Goal: Book appointment/travel/reservation

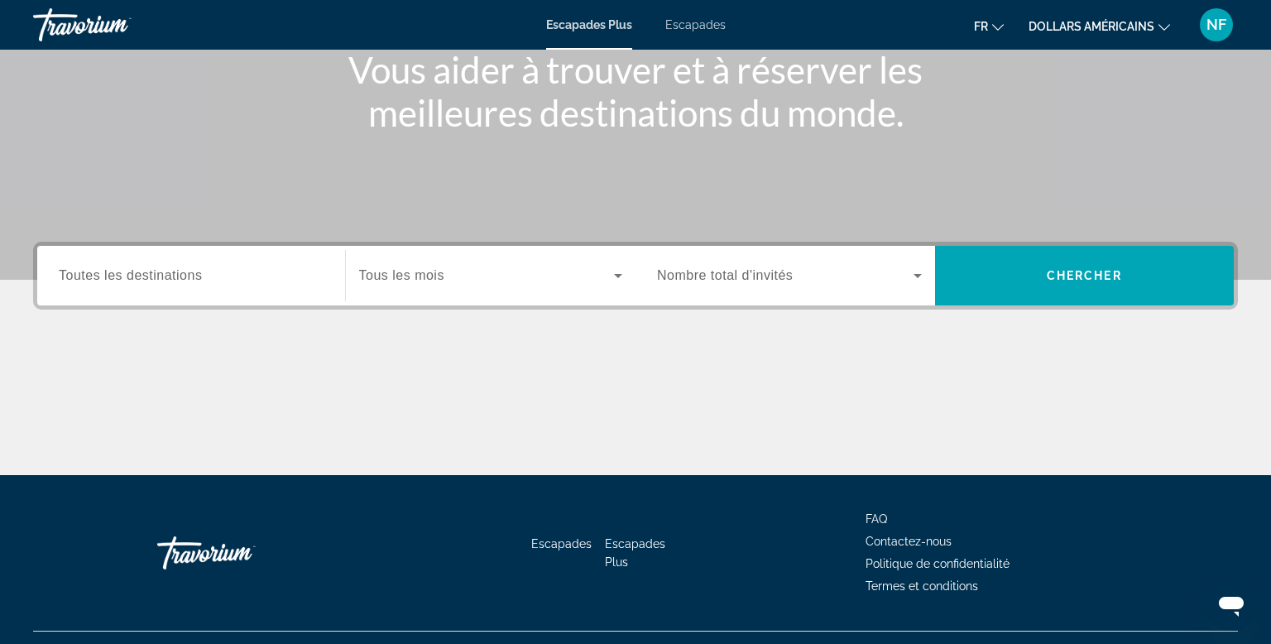
click at [113, 281] on span "Toutes les destinations" at bounding box center [130, 275] width 143 height 14
click at [113, 281] on input "Destination Toutes les destinations" at bounding box center [191, 276] width 265 height 20
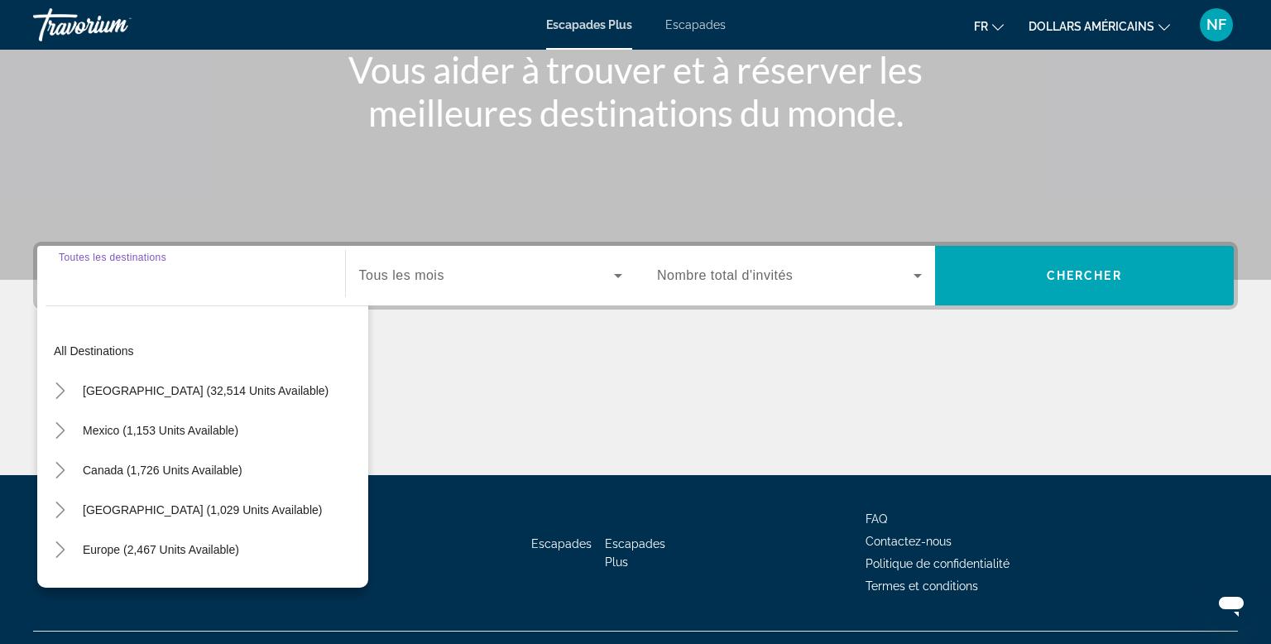
scroll to position [251, 0]
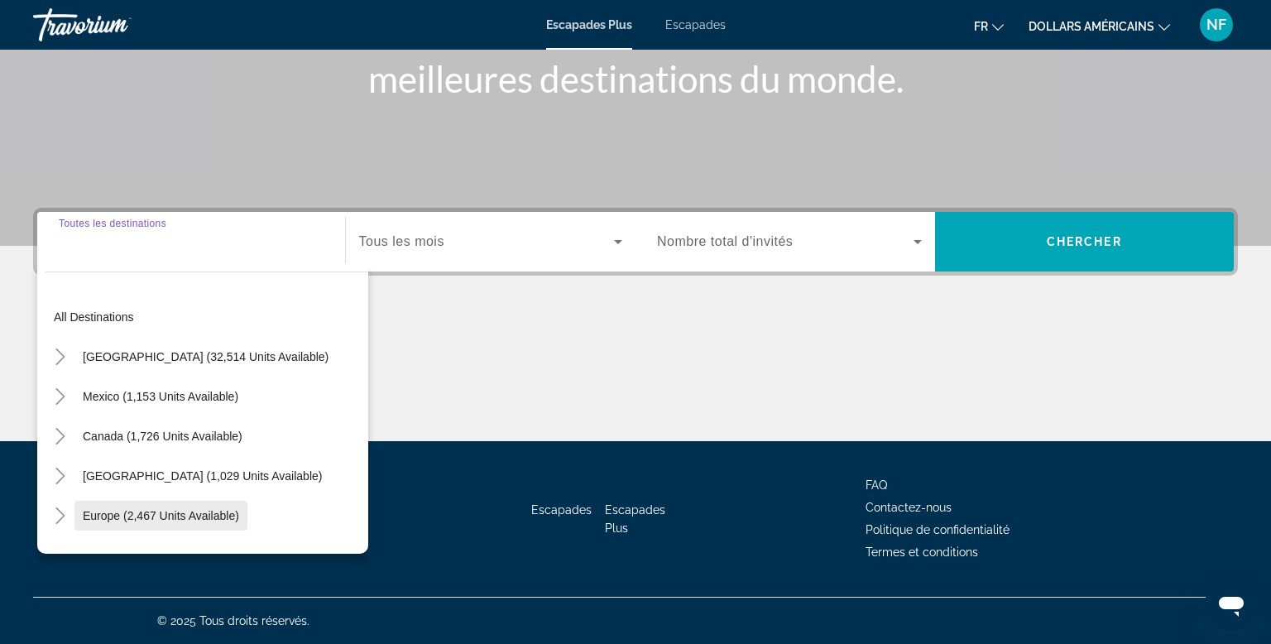
click at [129, 523] on span "Widget de recherche" at bounding box center [160, 516] width 173 height 40
type input "**********"
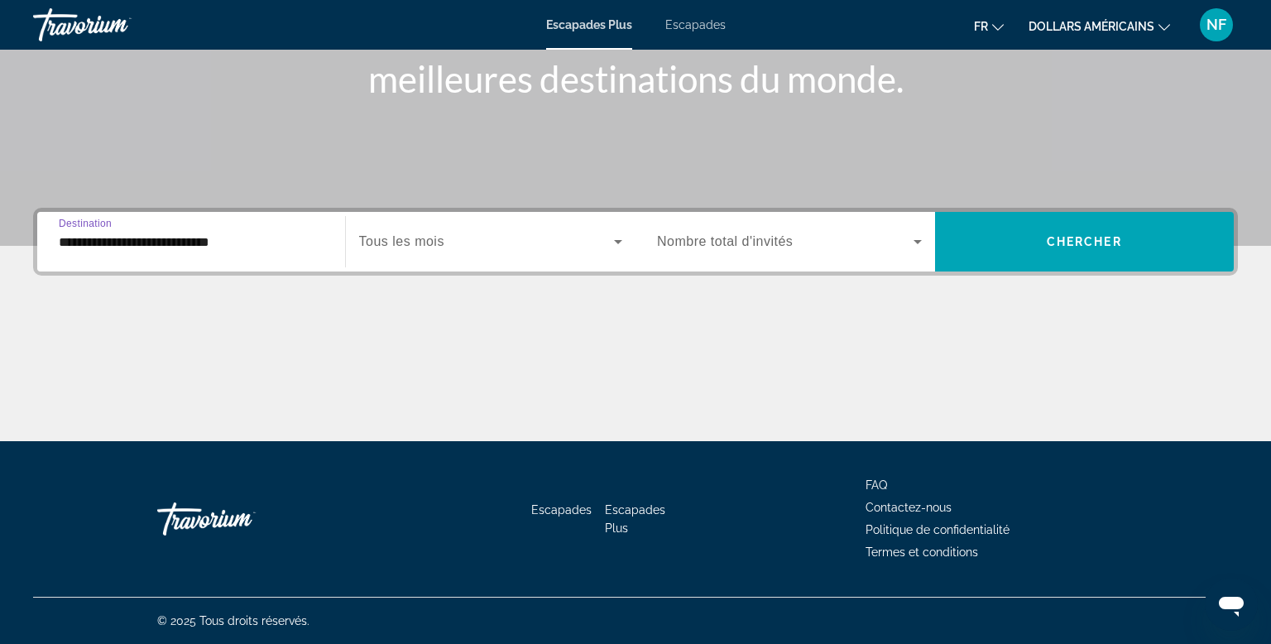
click at [862, 249] on span "Widget de recherche" at bounding box center [785, 242] width 257 height 20
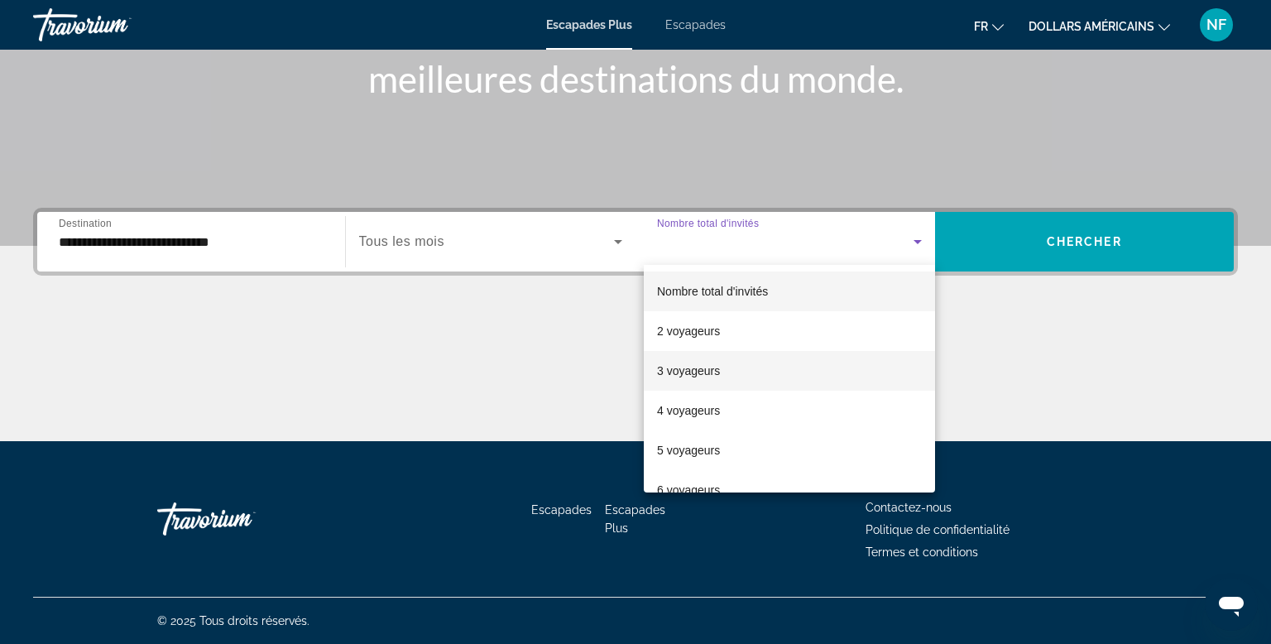
click at [836, 382] on mat-option "3 voyageurs" at bounding box center [789, 371] width 291 height 40
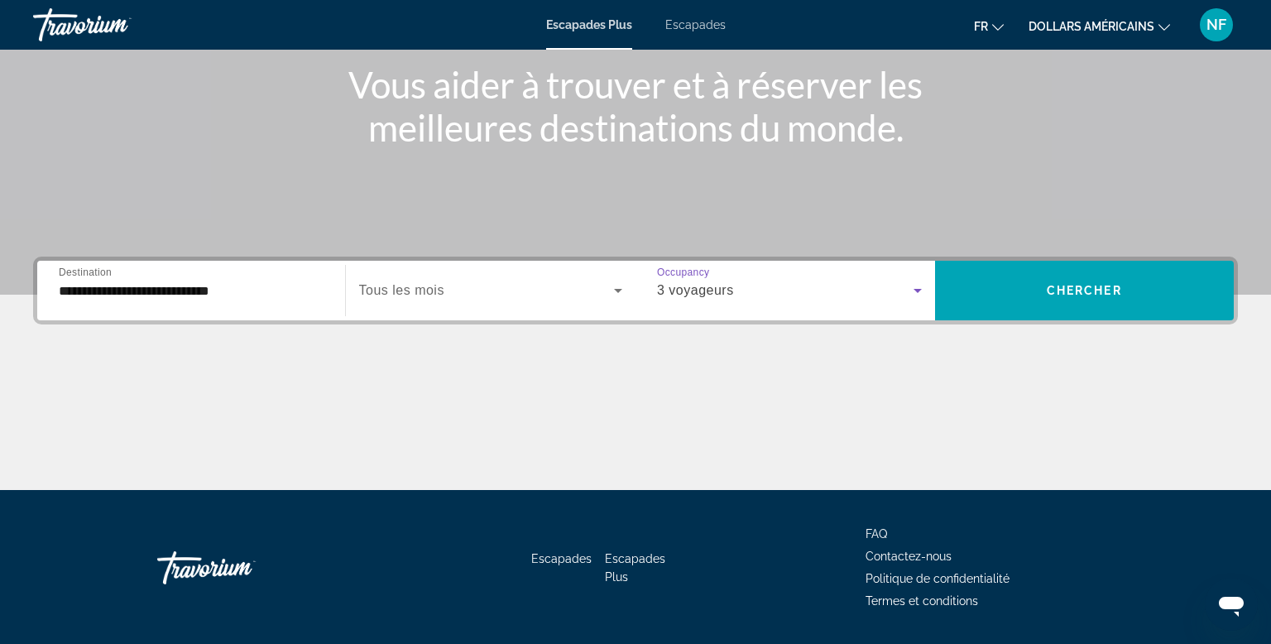
scroll to position [199, 0]
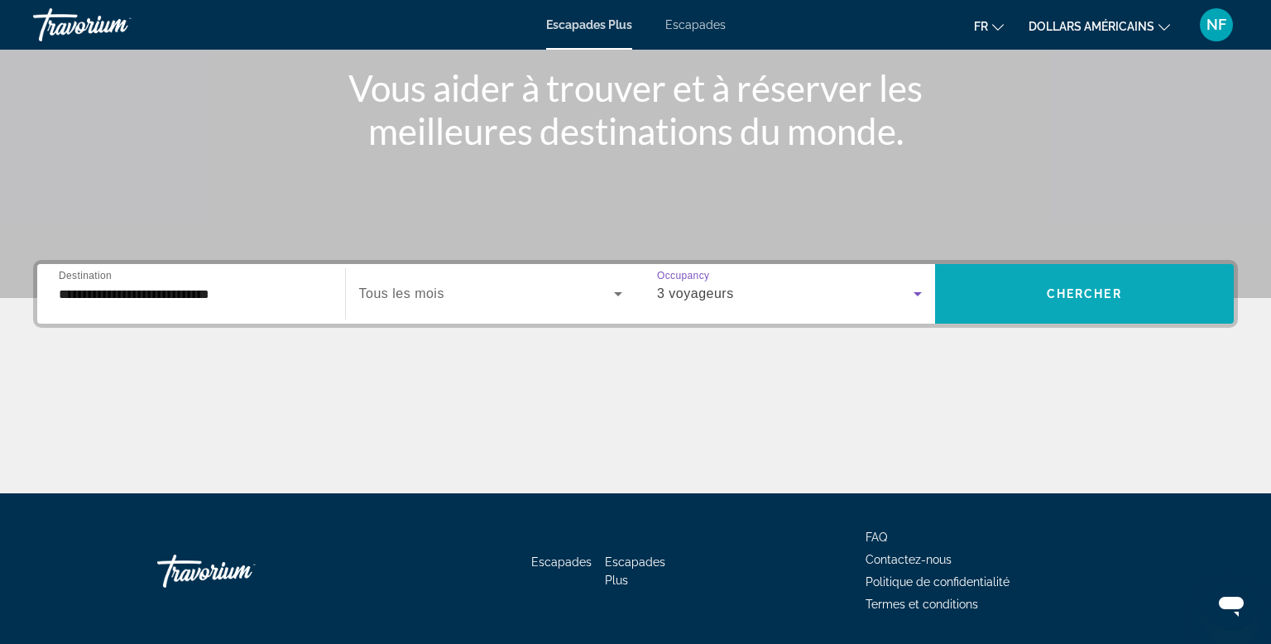
click at [1157, 297] on span "Widget de recherche" at bounding box center [1085, 294] width 300 height 40
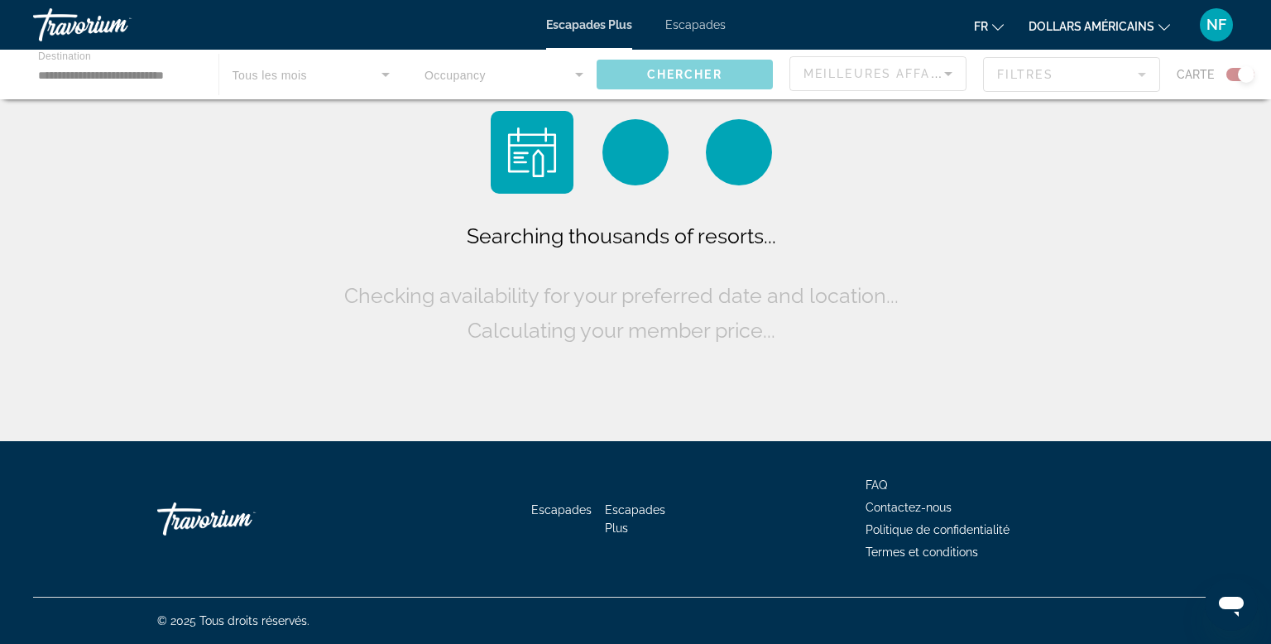
click at [1156, 318] on div "Searching thousands of resorts... Checking availability for your preferred date…" at bounding box center [635, 224] width 1271 height 449
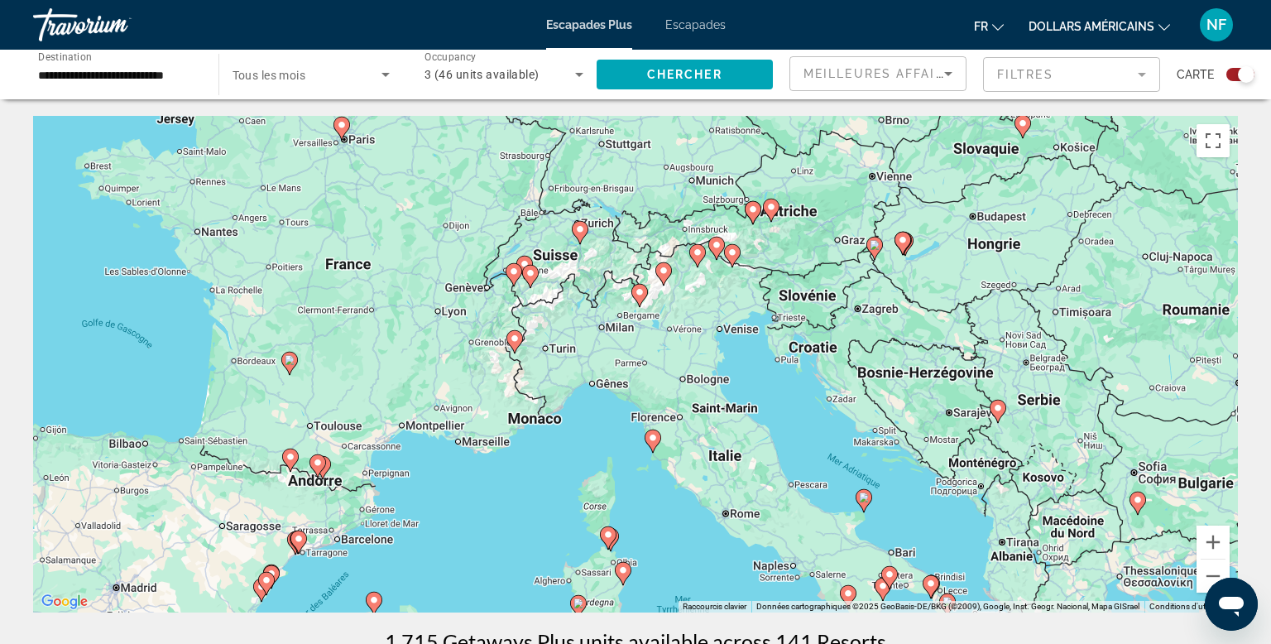
click at [519, 351] on gmp-advanced-marker "Contenu principal" at bounding box center [514, 341] width 17 height 25
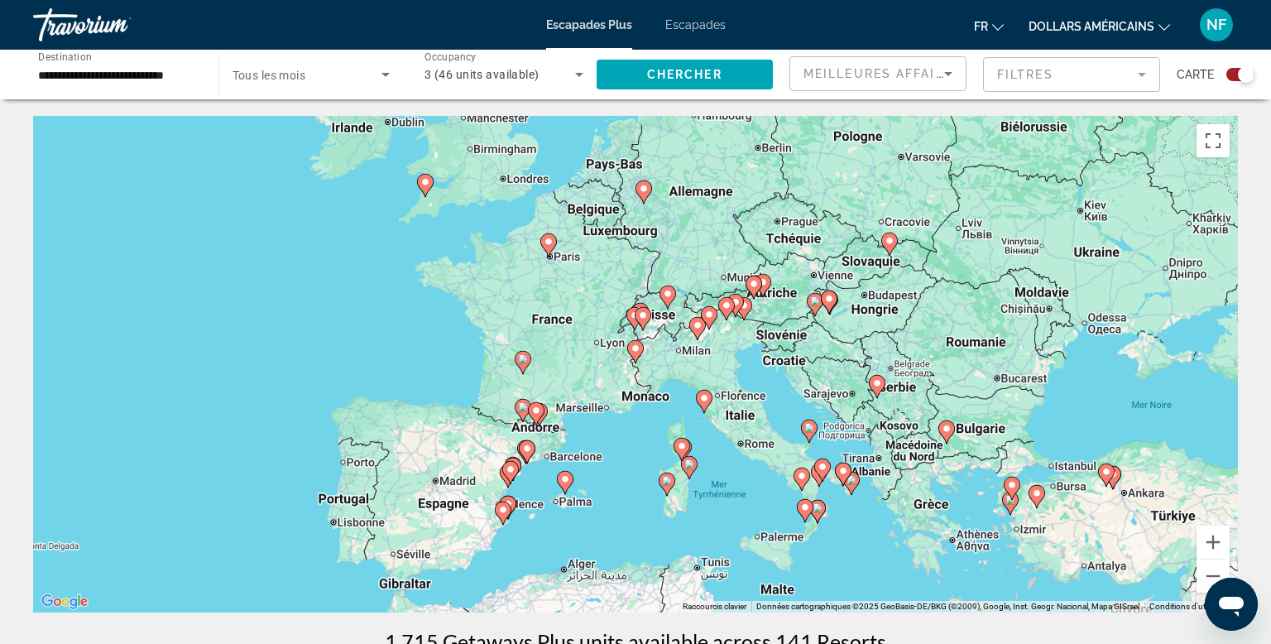
click at [524, 421] on gmp-advanced-marker "Contenu principal" at bounding box center [523, 410] width 17 height 25
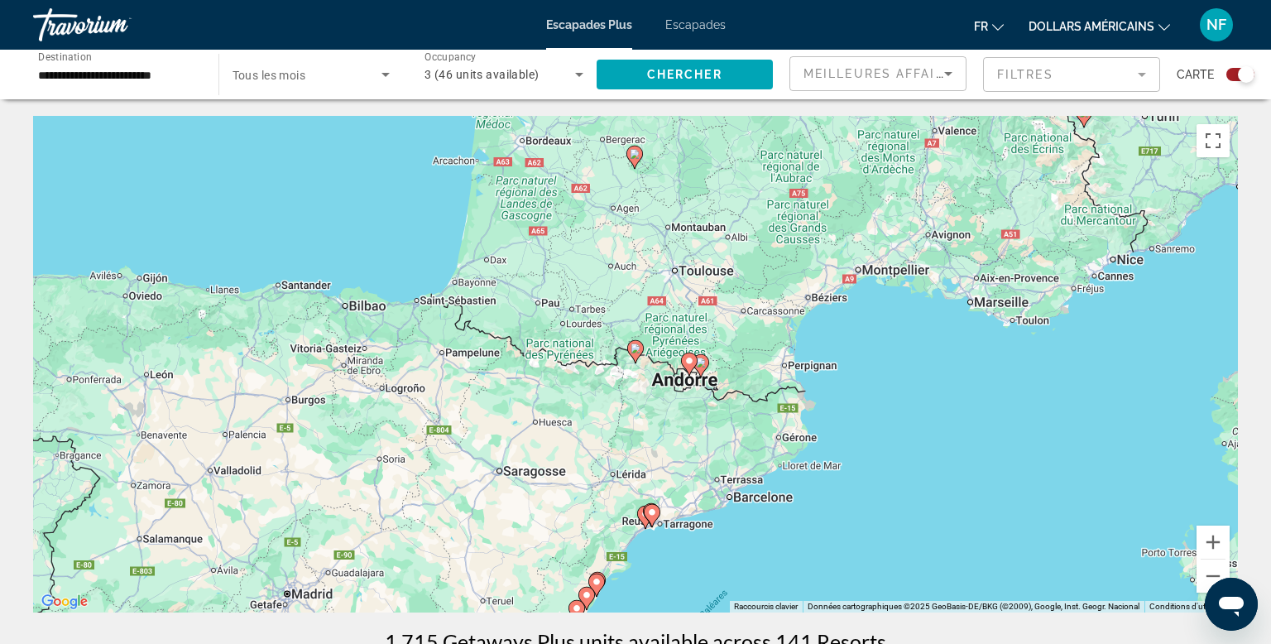
click at [634, 153] on image "Contenu principal" at bounding box center [635, 154] width 10 height 10
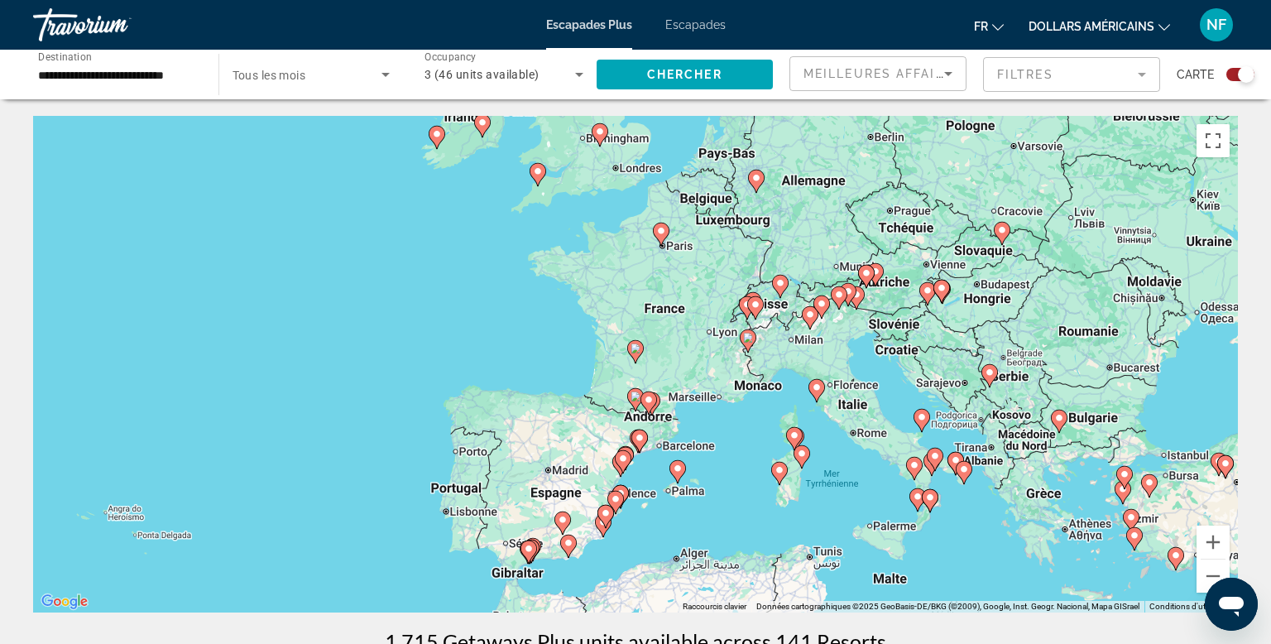
click at [636, 348] on image "Contenu principal" at bounding box center [636, 348] width 10 height 10
type input "**********"
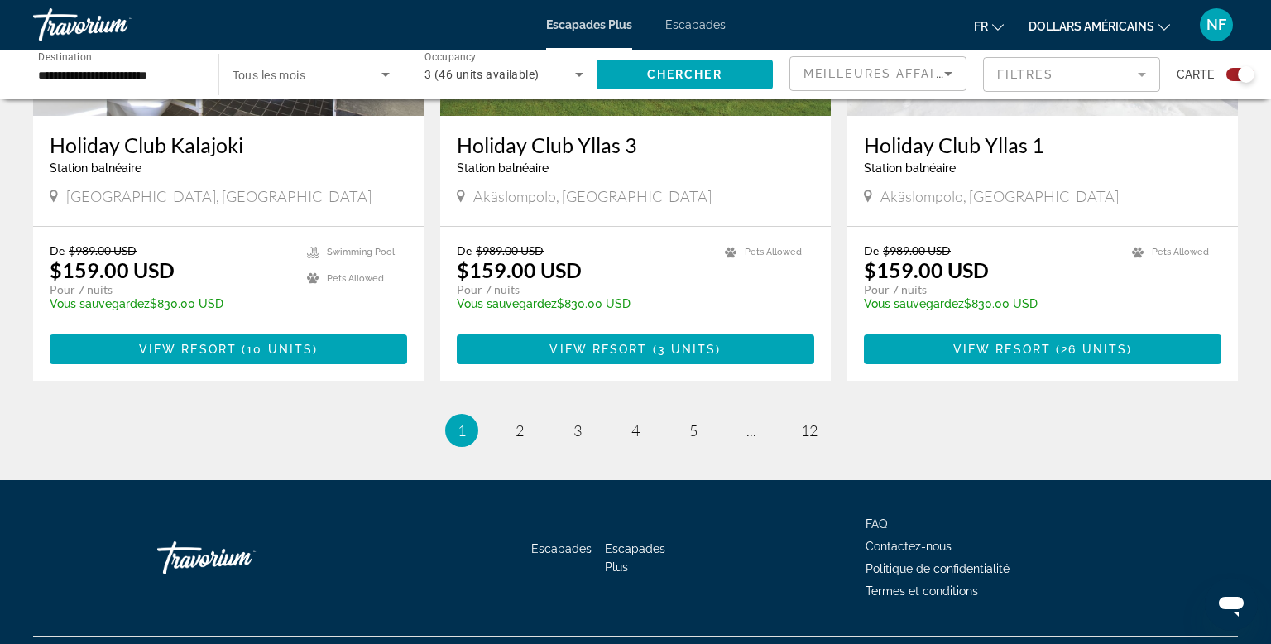
scroll to position [2503, 0]
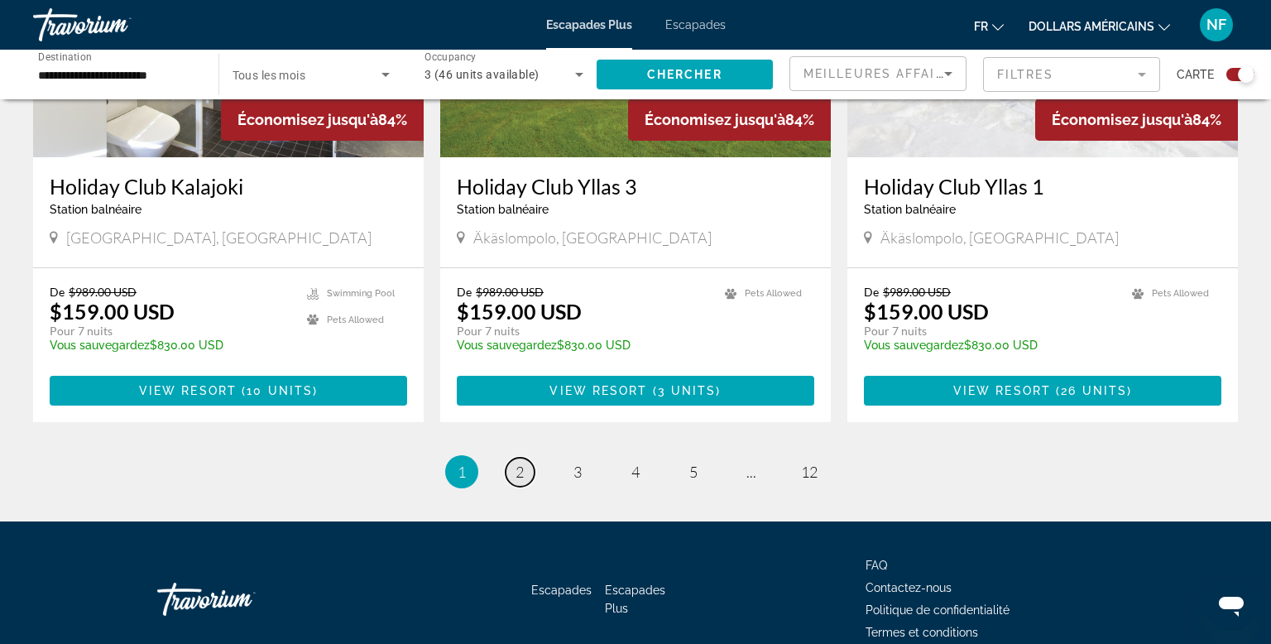
click at [520, 463] on span "2" at bounding box center [520, 472] width 8 height 18
